Goal: Browse casually: Explore the website without a specific task or goal

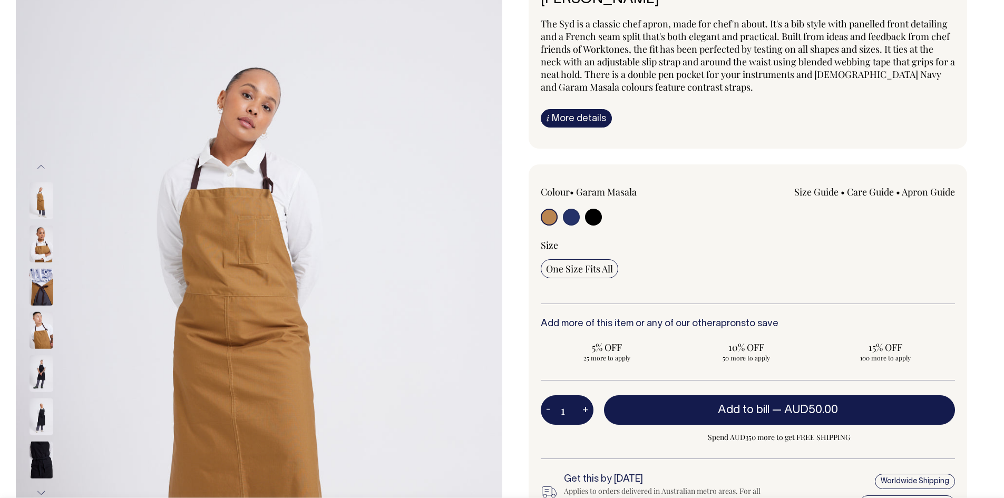
scroll to position [105, 0]
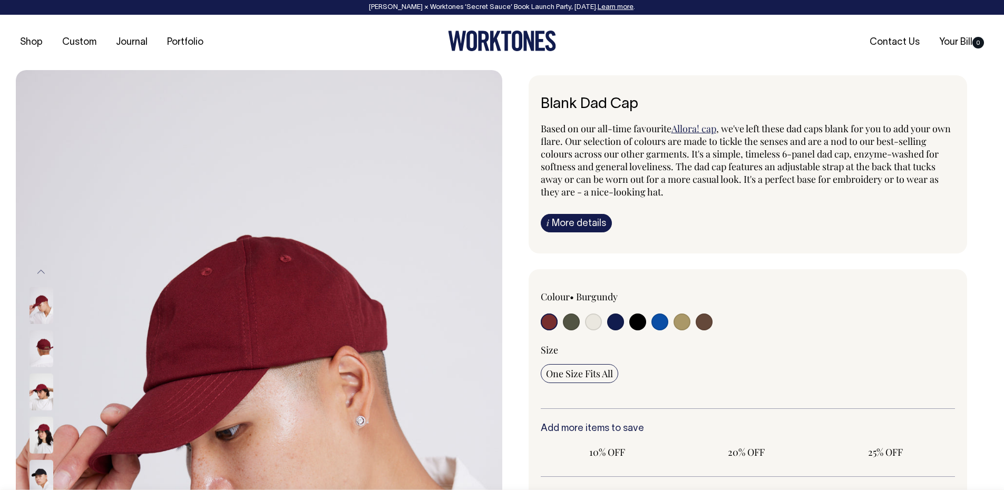
radio input "true"
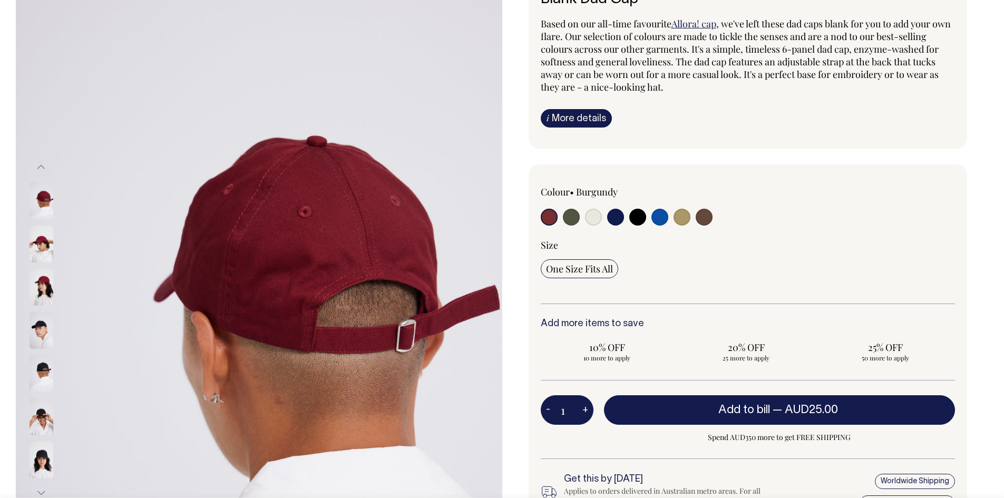
scroll to position [105, 0]
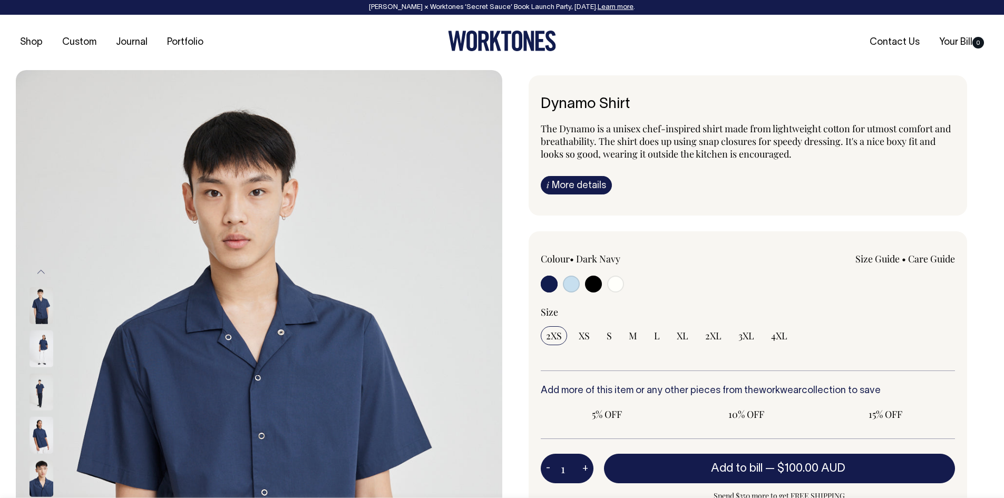
radio input "true"
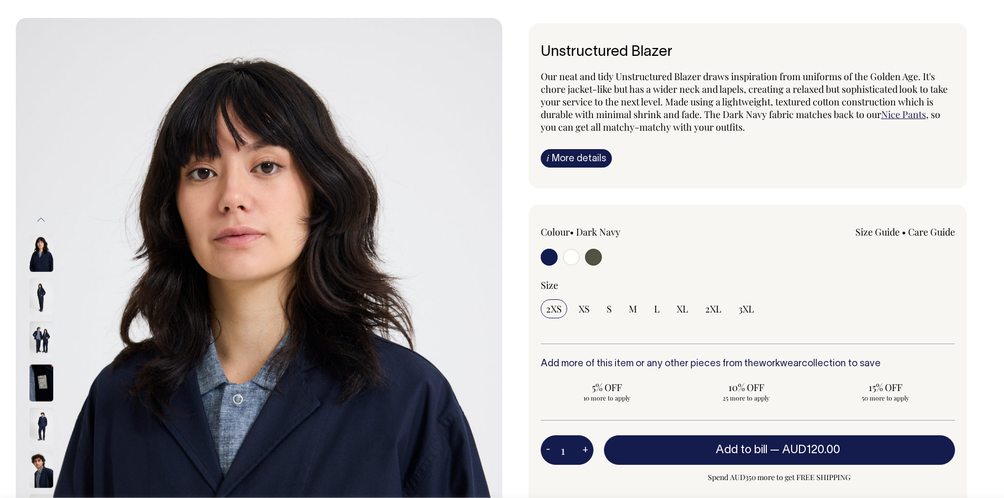
scroll to position [53, 0]
